Goal: Task Accomplishment & Management: Manage account settings

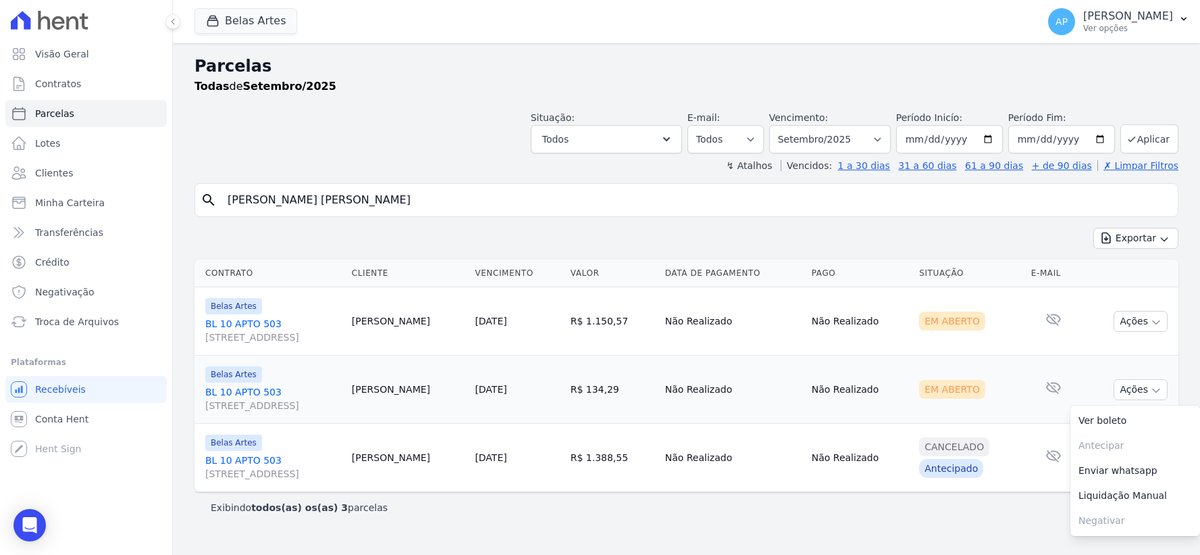
select select
click at [0, 201] on div "Visão Geral Contratos Parcelas Lotes Clientes Minha Carteira Transferências Cré…" at bounding box center [600, 277] width 1200 height 555
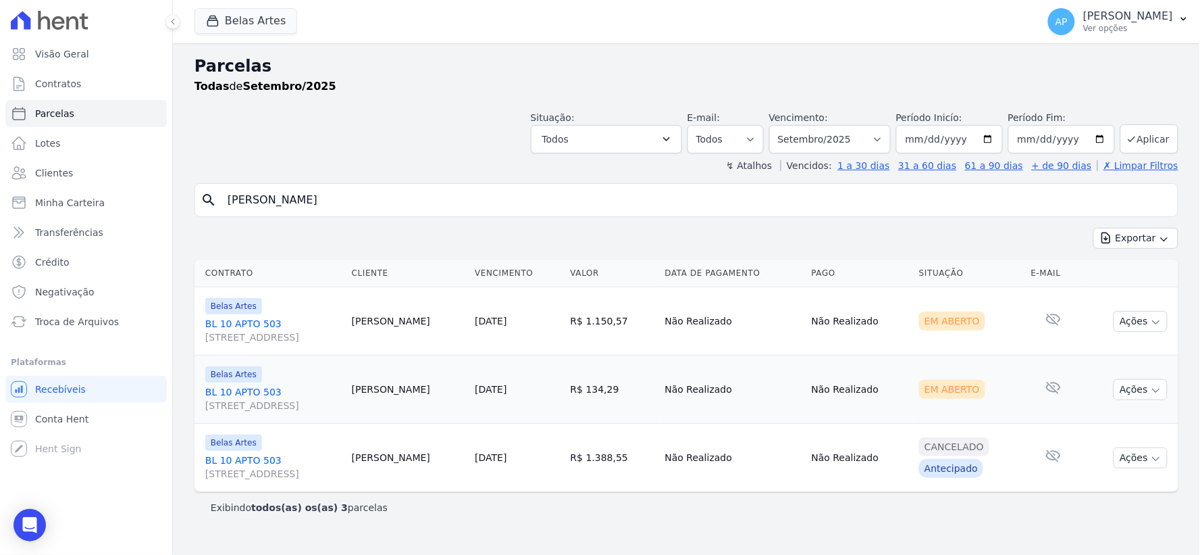
type input "Rafael do Nascimento Vargas"
select select
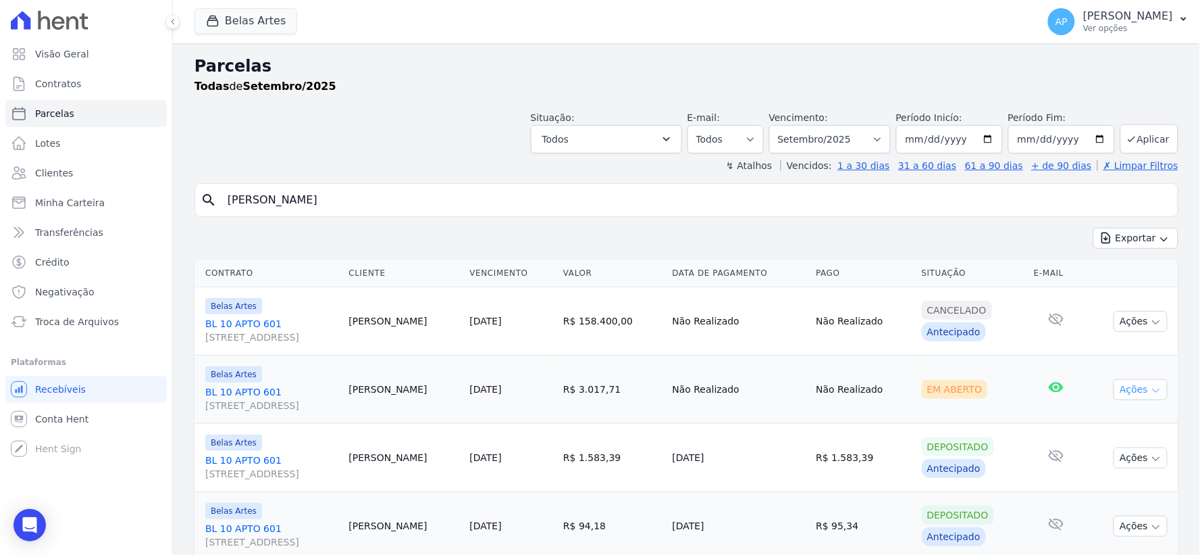
click at [1151, 395] on icon "button" at bounding box center [1156, 390] width 11 height 11
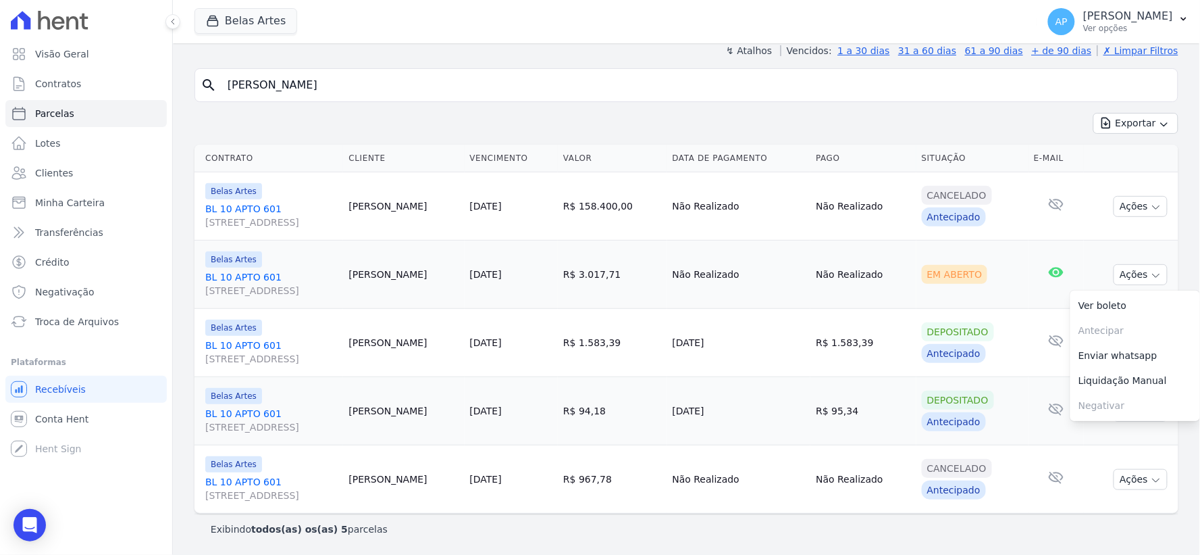
click at [237, 274] on link "BL 10 APTO 601 Rua 16, 1144, Fortaleza" at bounding box center [271, 283] width 132 height 27
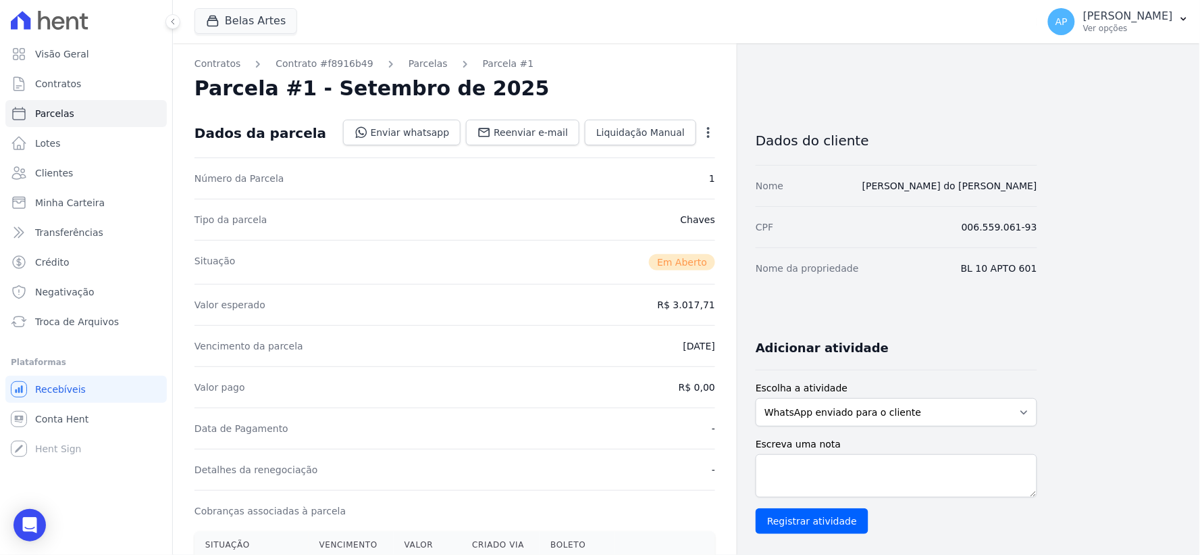
click at [700, 124] on div "Open options Alterar Cancelar Cobrança Cancelar boleto Você está prestes a canc…" at bounding box center [706, 133] width 19 height 23
click at [704, 126] on icon "button" at bounding box center [709, 133] width 14 height 14
click at [667, 171] on link "Cancelar Cobrança" at bounding box center [650, 175] width 119 height 24
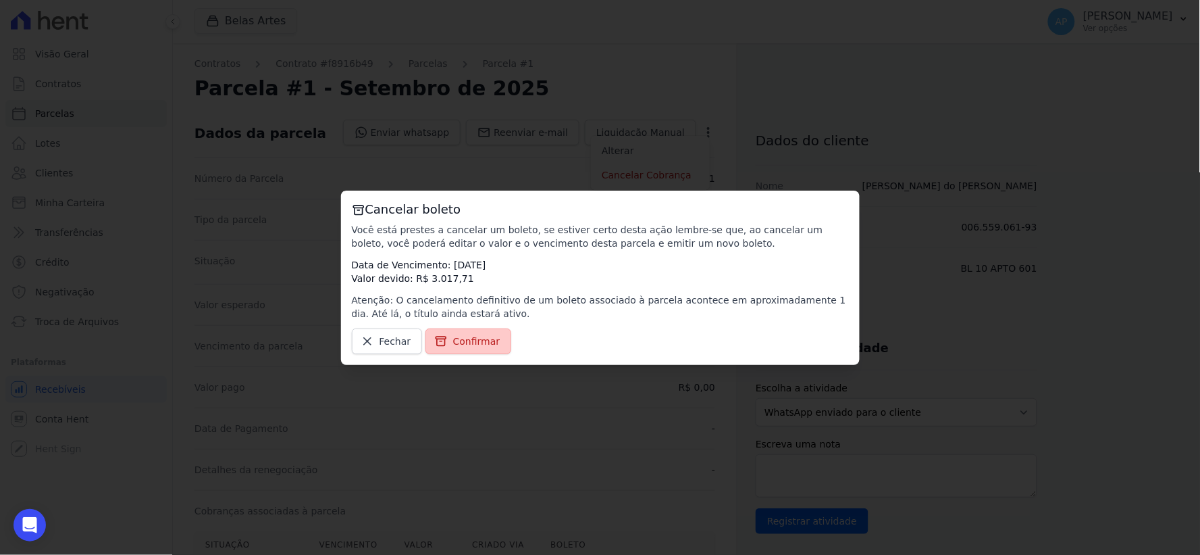
click at [443, 343] on icon at bounding box center [441, 341] width 14 height 14
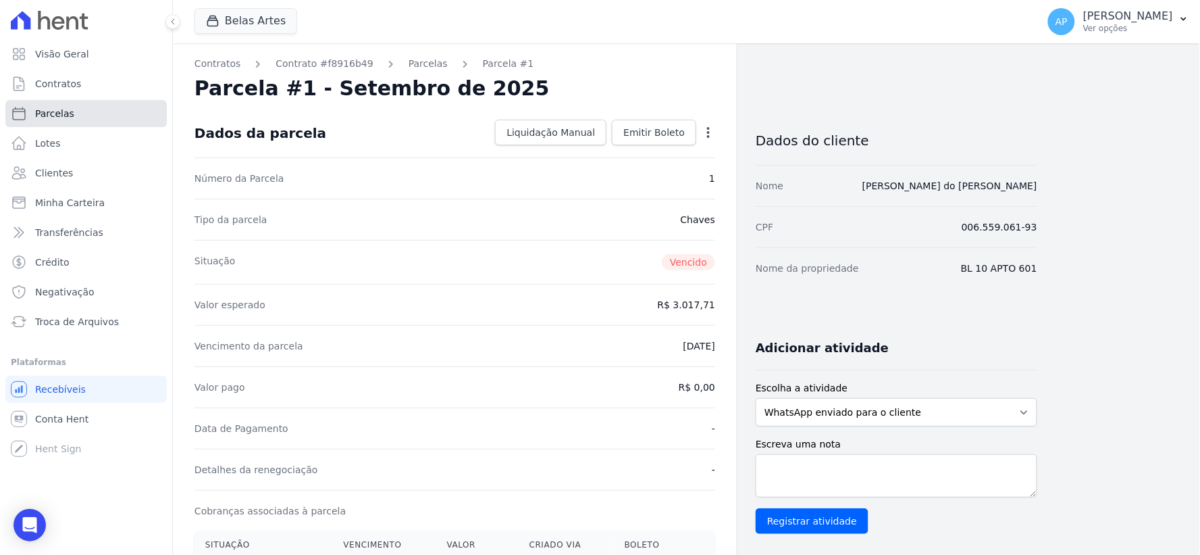
click at [48, 112] on span "Parcelas" at bounding box center [54, 114] width 39 height 14
select select
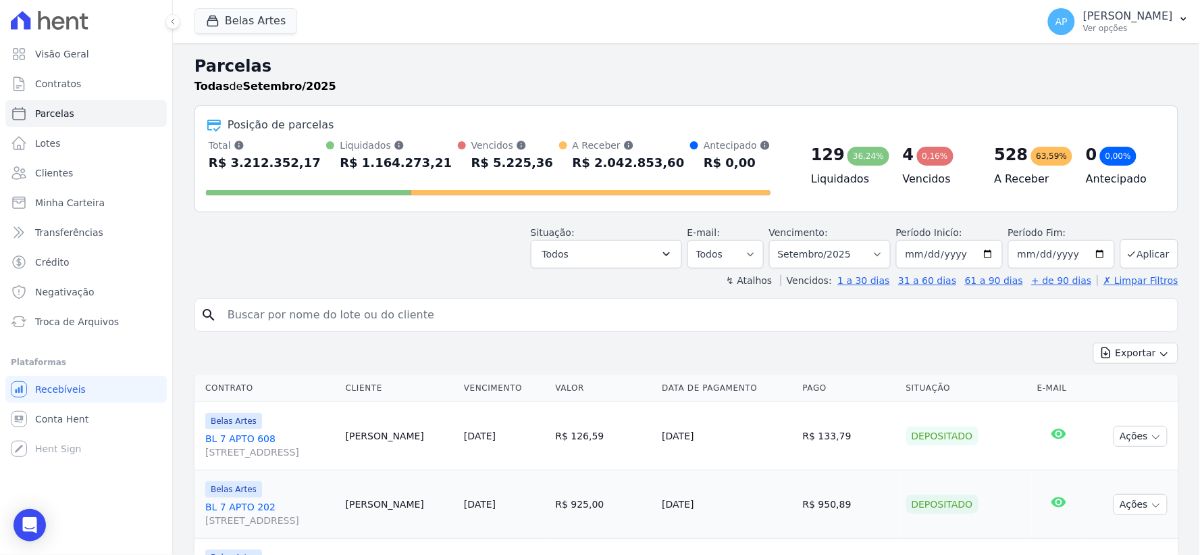
click at [338, 324] on input "search" at bounding box center [696, 314] width 953 height 27
paste input "[PERSON_NAME]"
type input "[PERSON_NAME]"
select select
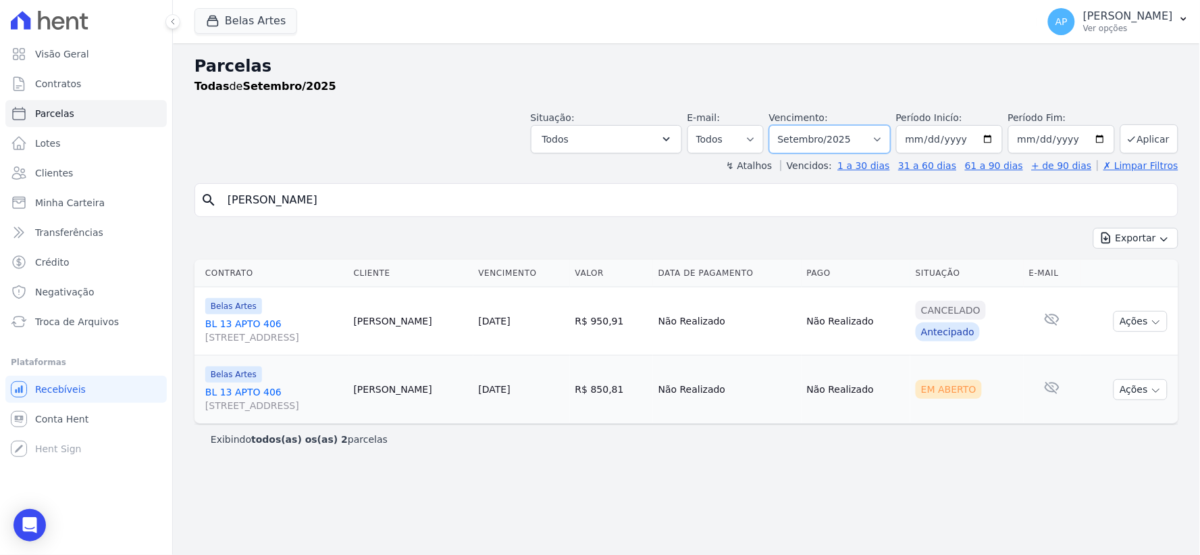
click at [870, 143] on select "Filtrar por período ──────── Todos os meses Setembro/2022 Outubro/2022 Novembro…" at bounding box center [830, 139] width 122 height 28
select select "04/2025"
click at [789, 125] on select "Filtrar por período ──────── Todos os meses Setembro/2022 Outubro/2022 Novembro…" at bounding box center [830, 139] width 122 height 28
select select
click at [221, 390] on link "BL 13 APTO [STREET_ADDRESS]" at bounding box center [274, 398] width 138 height 27
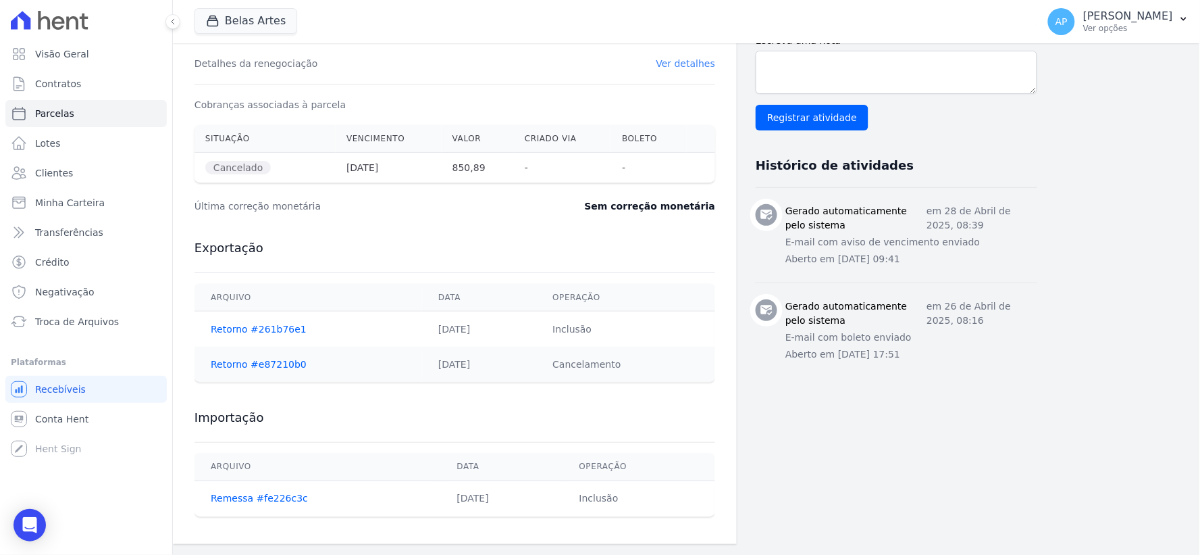
scroll to position [329, 0]
